Goal: Transaction & Acquisition: Purchase product/service

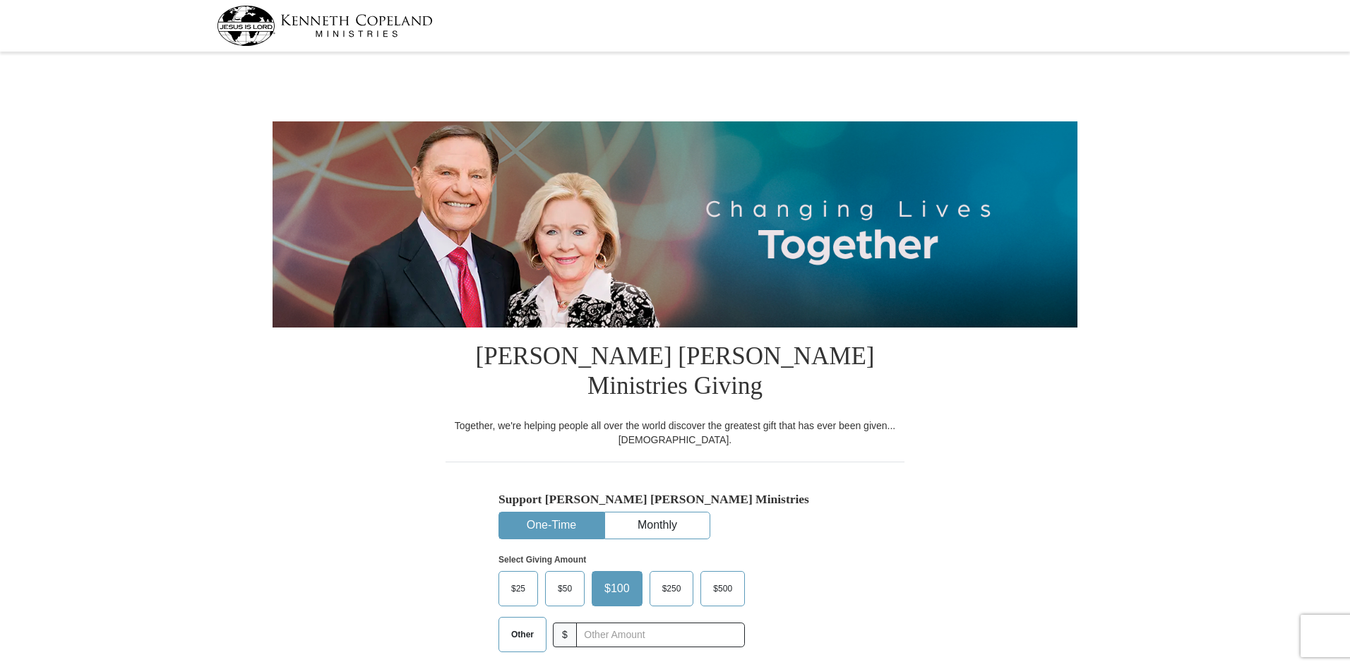
select select "AR"
click at [628, 623] on input "text" at bounding box center [660, 635] width 157 height 25
type input "15"
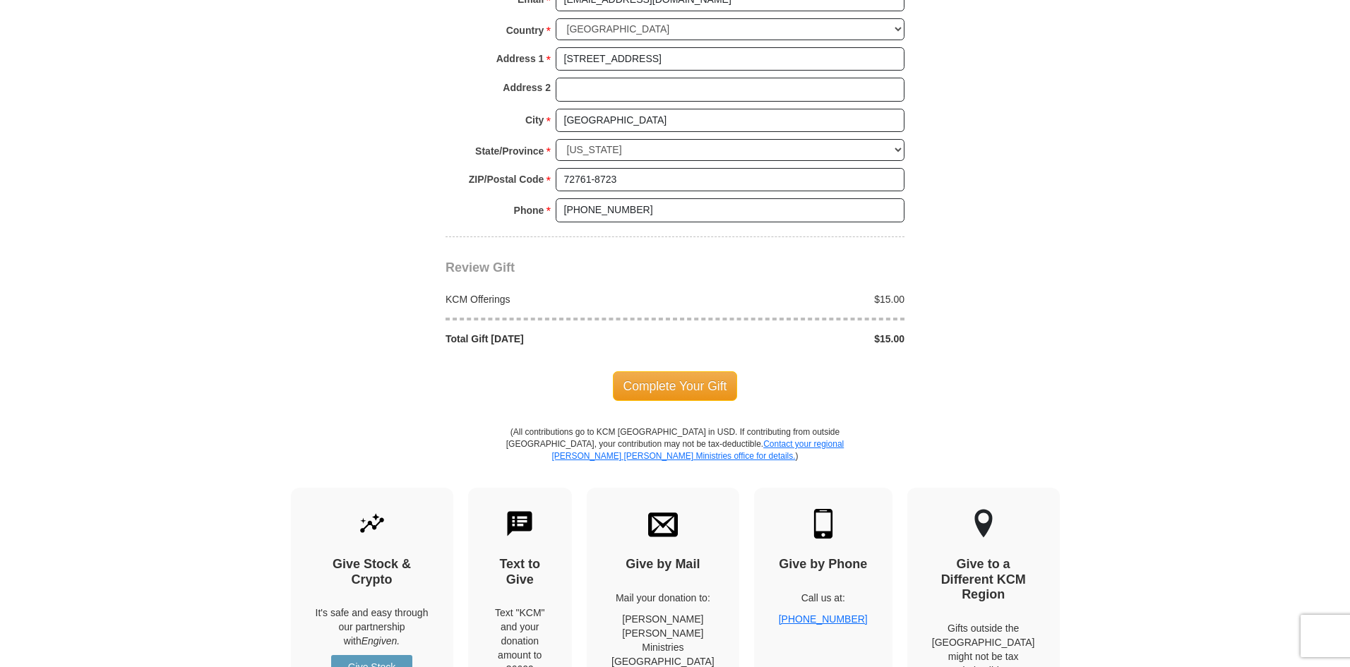
scroll to position [1130, 0]
click at [676, 370] on span "Complete Your Gift" at bounding box center [675, 385] width 125 height 30
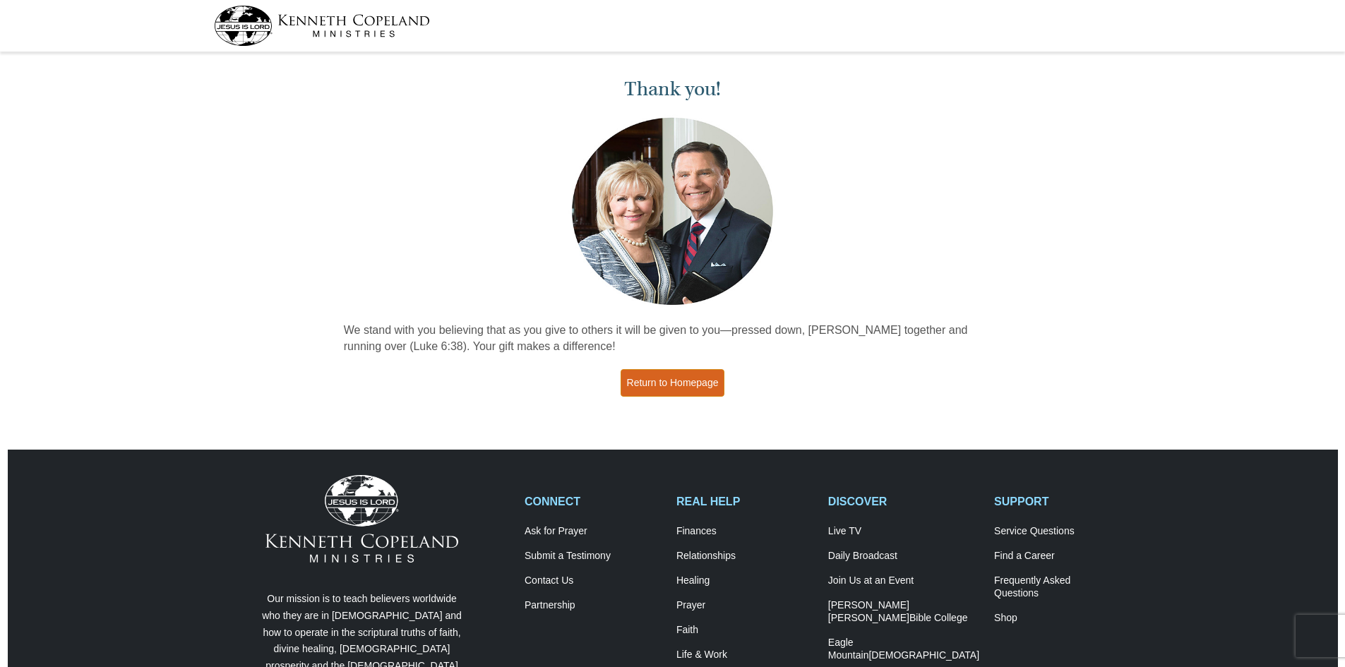
click at [686, 379] on link "Return to Homepage" at bounding box center [673, 383] width 105 height 28
